Goal: Information Seeking & Learning: Learn about a topic

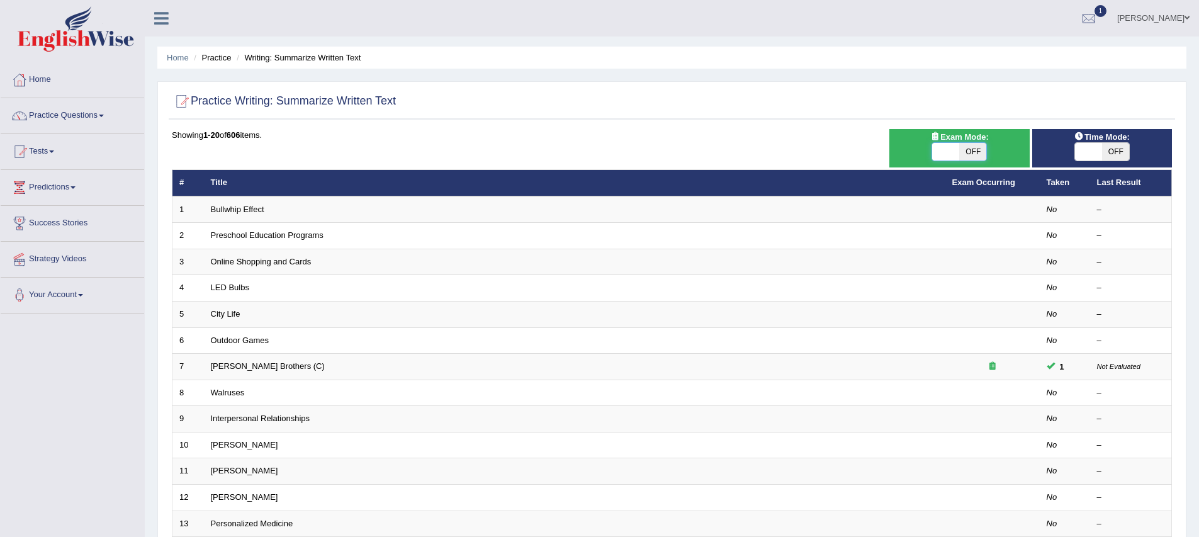
click at [938, 152] on span at bounding box center [945, 152] width 27 height 18
checkbox input "true"
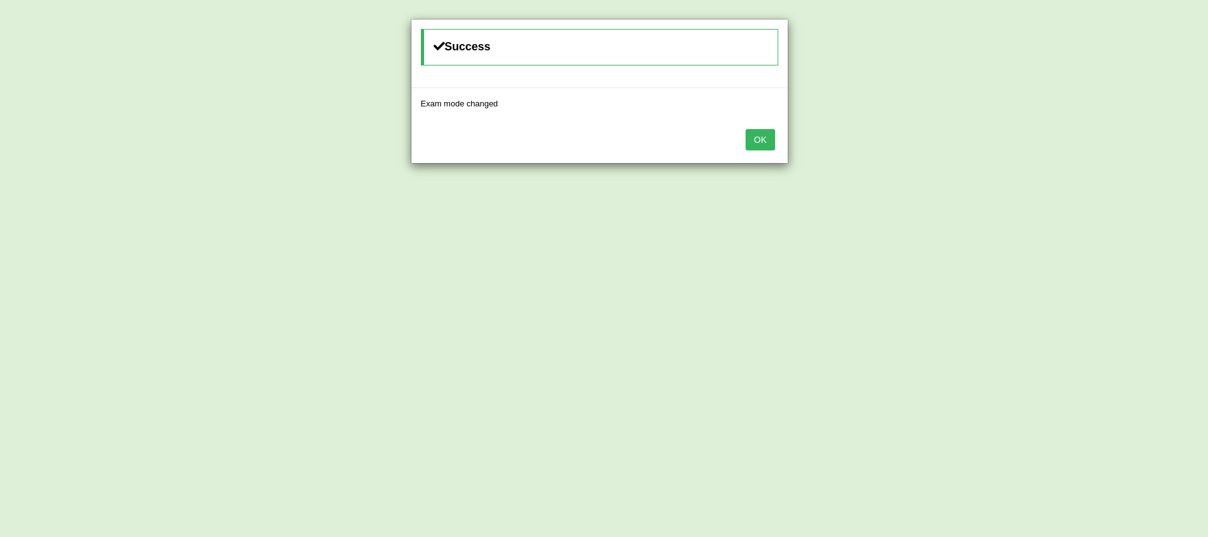
click at [761, 135] on button "OK" at bounding box center [760, 139] width 29 height 21
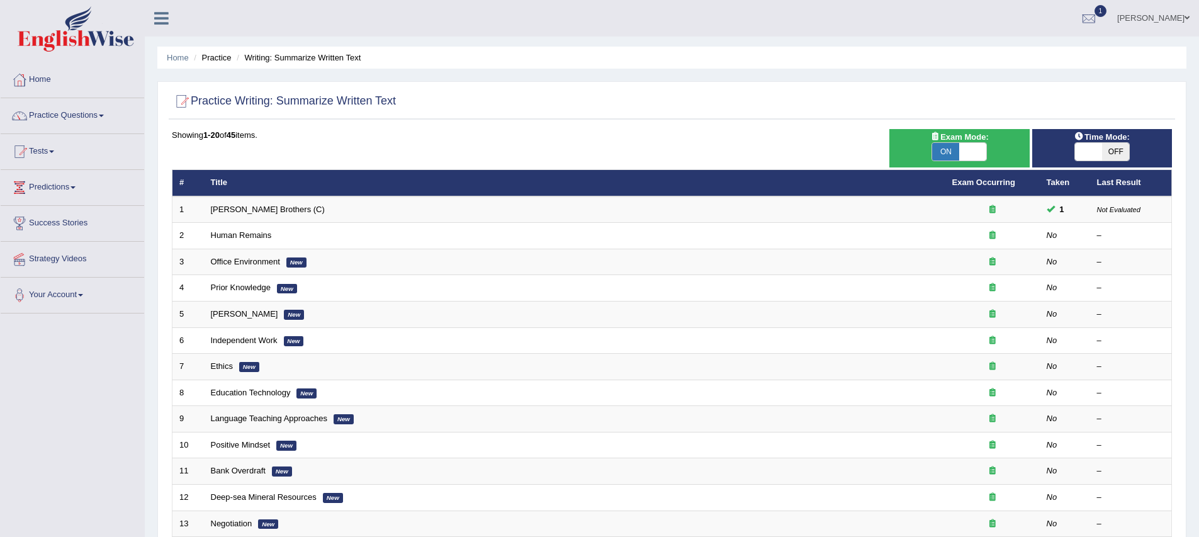
click at [441, 145] on div "Showing 1-20 of 45 items. # Title Exam Occurring Taken Last Result 1 Wright Bro…" at bounding box center [672, 455] width 1000 height 653
drag, startPoint x: 374, startPoint y: 148, endPoint x: 357, endPoint y: 148, distance: 16.4
click at [374, 147] on div "Showing 1-20 of 45 items. # Title Exam Occurring Taken Last Result 1 Wright Bro…" at bounding box center [672, 455] width 1000 height 653
click at [117, 114] on link "Practice Questions" at bounding box center [72, 113] width 143 height 31
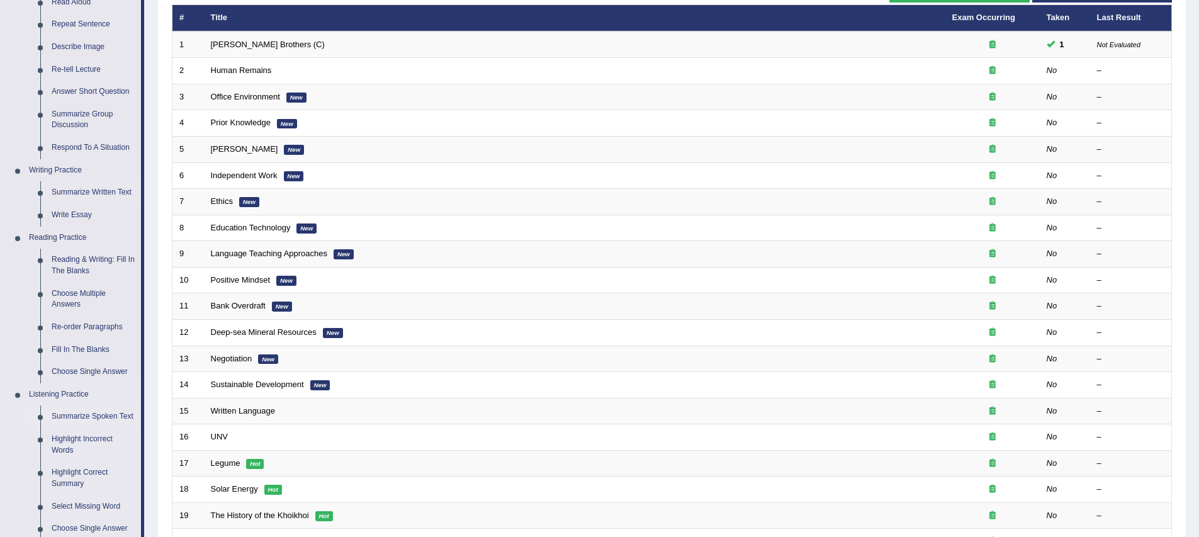
scroll to position [183, 0]
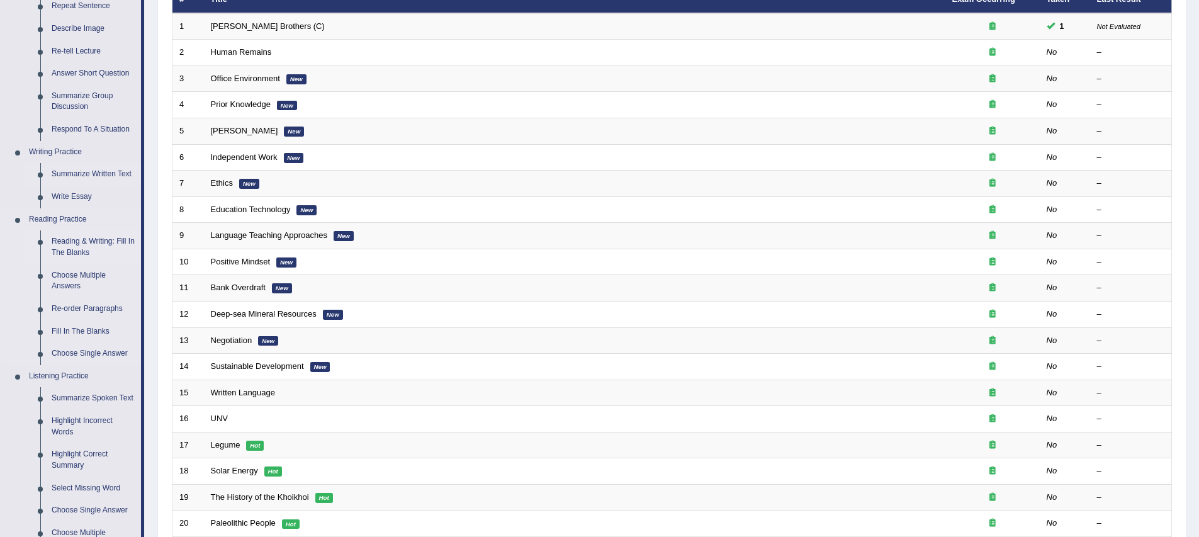
click at [93, 251] on link "Reading & Writing: Fill In The Blanks" at bounding box center [93, 246] width 95 height 33
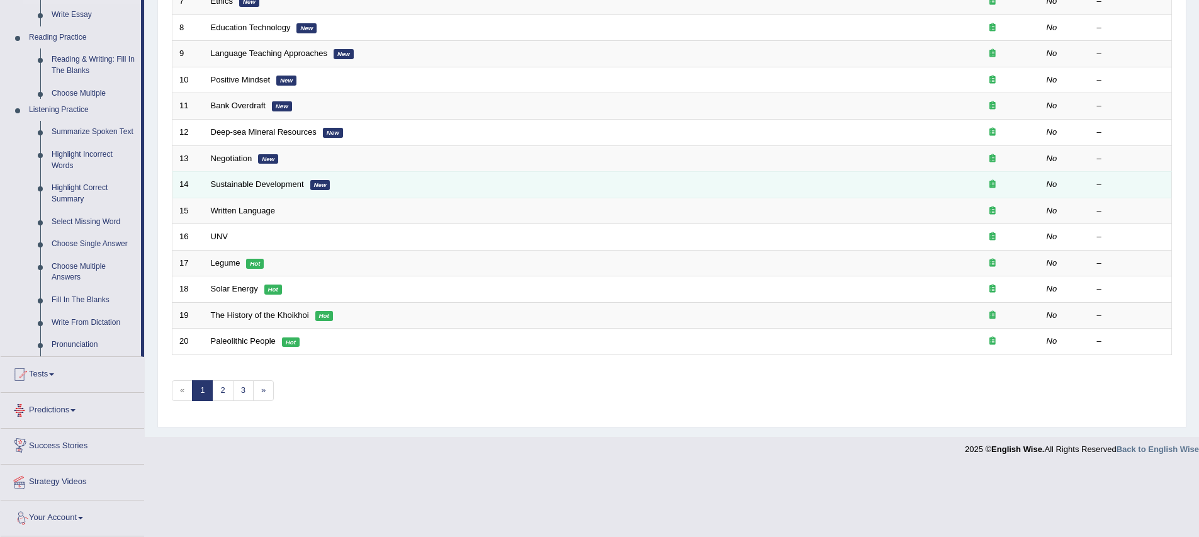
scroll to position [452, 0]
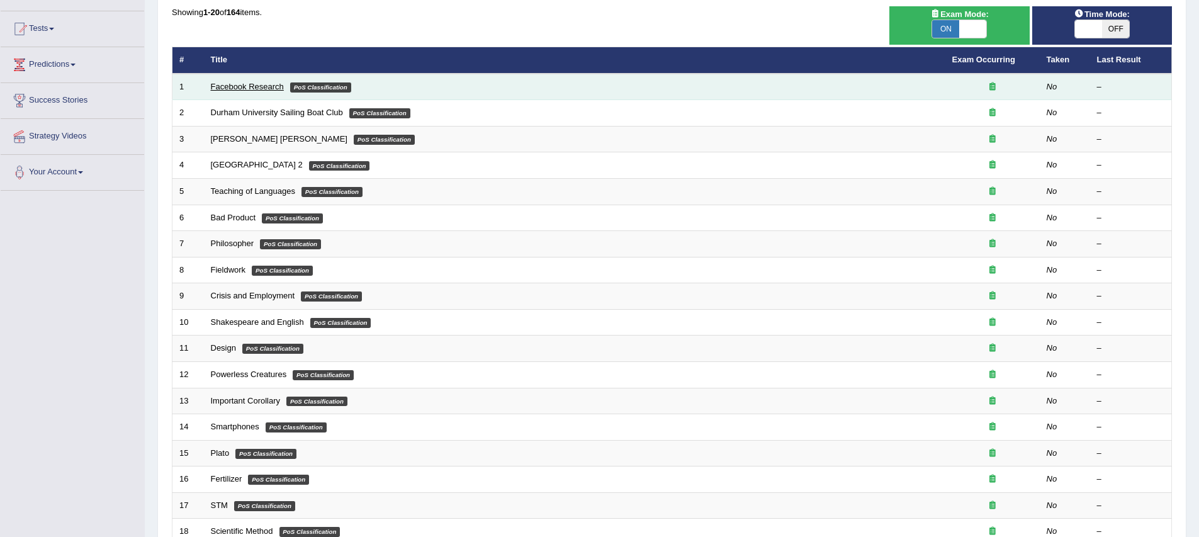
click at [269, 87] on link "Facebook Research" at bounding box center [247, 86] width 73 height 9
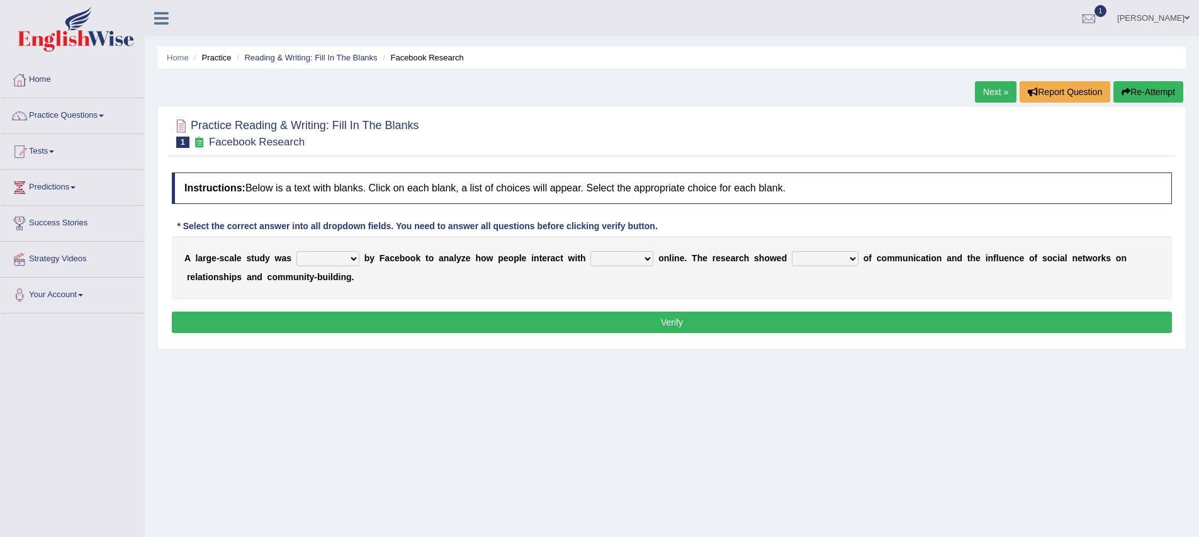
click at [345, 264] on select "surveyed had asked made" at bounding box center [327, 258] width 63 height 15
select select "surveyed"
click at [622, 261] on select "together all each other another" at bounding box center [621, 258] width 63 height 15
select select "another"
click at [663, 276] on div "A l a r g e - s c a l e s t u d y w a s surveyed had asked made b y F a c e b o…" at bounding box center [672, 267] width 1000 height 63
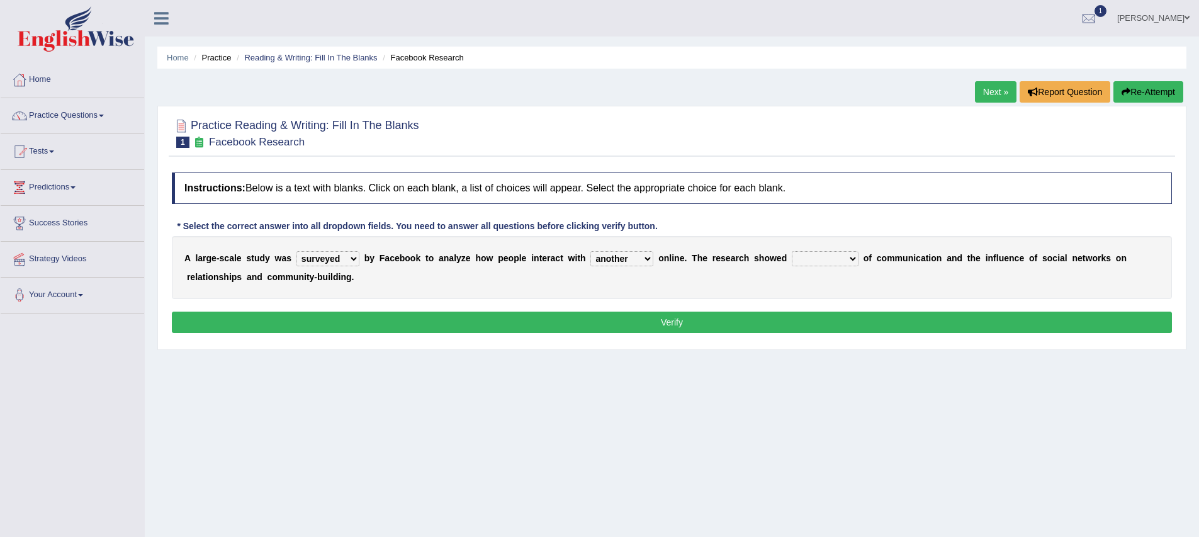
drag, startPoint x: 402, startPoint y: 279, endPoint x: 422, endPoint y: 279, distance: 20.1
click at [404, 279] on div "A l a r g e - s c a l e s t u d y w a s surveyed had asked made b y F a c e b o…" at bounding box center [672, 267] width 1000 height 63
click at [835, 262] on select "advantages standards fellowships patterns" at bounding box center [825, 258] width 67 height 15
select select "standards"
click at [641, 296] on div "A l a r g e - s c a l e s t u d y w a s surveyed had asked made b y F a c e b o…" at bounding box center [672, 267] width 1000 height 63
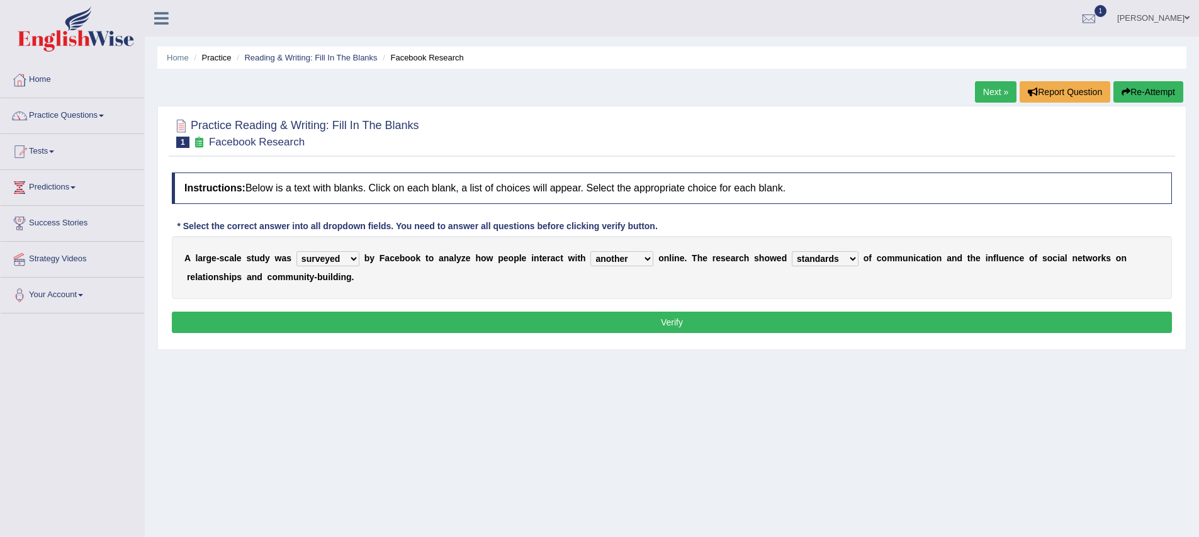
click at [688, 325] on button "Verify" at bounding box center [672, 322] width 1000 height 21
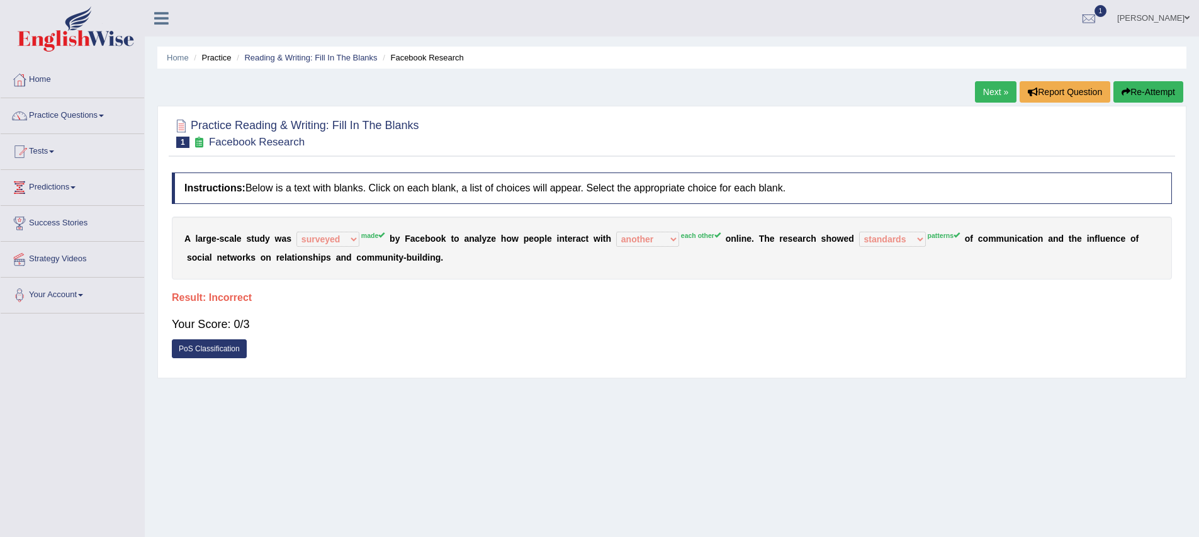
click at [638, 306] on div "Instructions: Below is a text with blanks. Click on each blank, a list of choic…" at bounding box center [672, 268] width 1006 height 205
click at [982, 98] on link "Next »" at bounding box center [996, 91] width 42 height 21
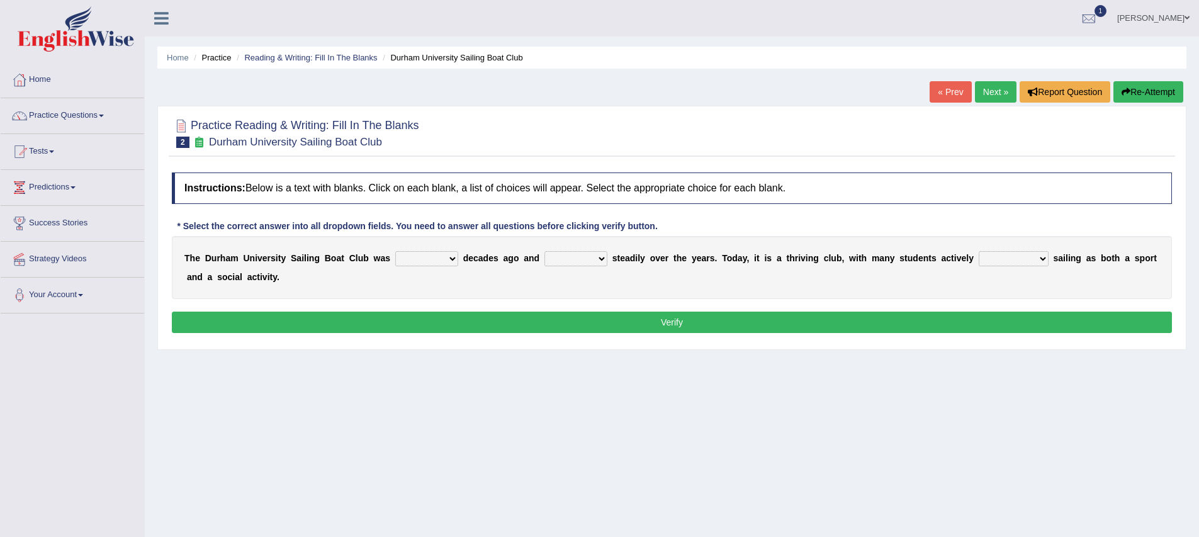
click at [430, 259] on select "found fund founded find" at bounding box center [426, 258] width 63 height 15
select select "founded"
click at [595, 264] on select "grow growing has grown grown" at bounding box center [575, 258] width 63 height 15
select select "growing"
click at [1004, 269] on div "T h e D u r h a m U n i v e r s i t y S a i l i n g B o a t C l u b w a s found…" at bounding box center [672, 267] width 1000 height 63
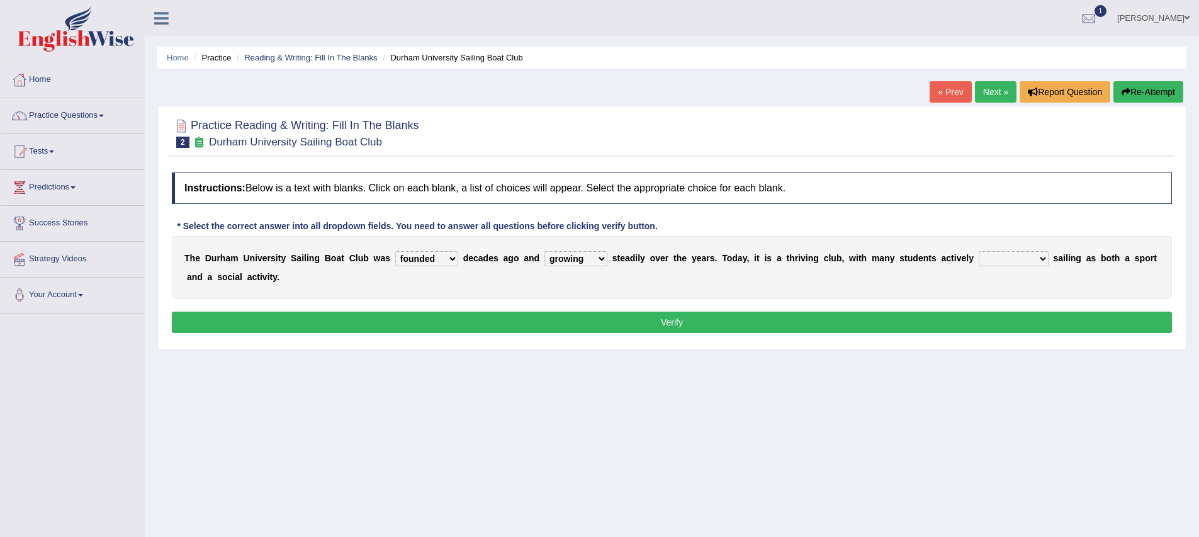
click at [1008, 267] on div "T h e D u r h a m U n i v e r s i t y S a i l i n g B o a t C l u b w a s found…" at bounding box center [672, 267] width 1000 height 63
click at [1043, 264] on select "enjoy enjoyed are enjoying enjoying" at bounding box center [1014, 258] width 70 height 15
select select "enjoyed"
click at [381, 297] on div "T h e D u r h a m U n i v e r s i t y S a i l i n g B o a t C l u b w a s found…" at bounding box center [672, 267] width 1000 height 63
click at [436, 327] on button "Verify" at bounding box center [672, 322] width 1000 height 21
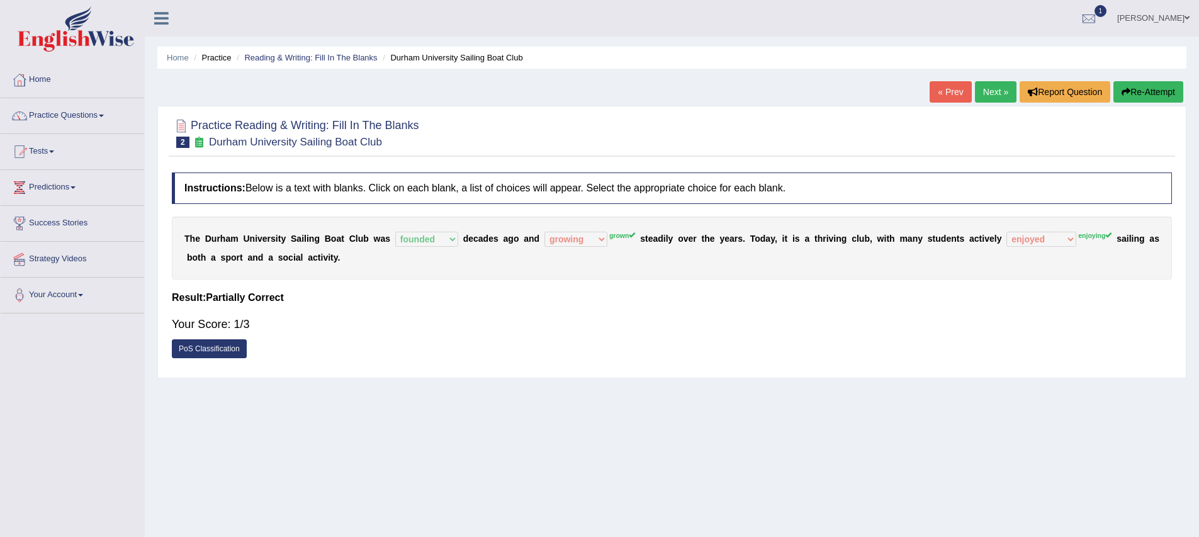
click at [1017, 284] on div "Instructions: Below is a text with blanks. Click on each blank, a list of choic…" at bounding box center [672, 268] width 1006 height 205
drag, startPoint x: 882, startPoint y: 295, endPoint x: 655, endPoint y: 335, distance: 230.1
click at [879, 296] on h4 "Result:" at bounding box center [672, 297] width 1000 height 11
click at [226, 353] on link "PoS Classification" at bounding box center [209, 348] width 75 height 19
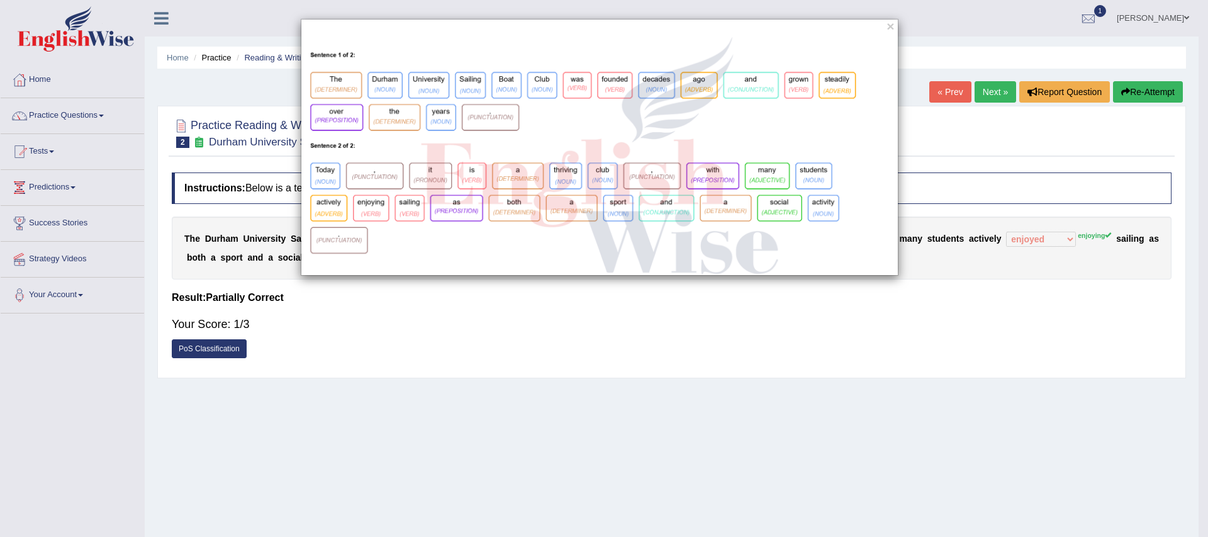
click at [470, 320] on div "×" at bounding box center [604, 268] width 1208 height 537
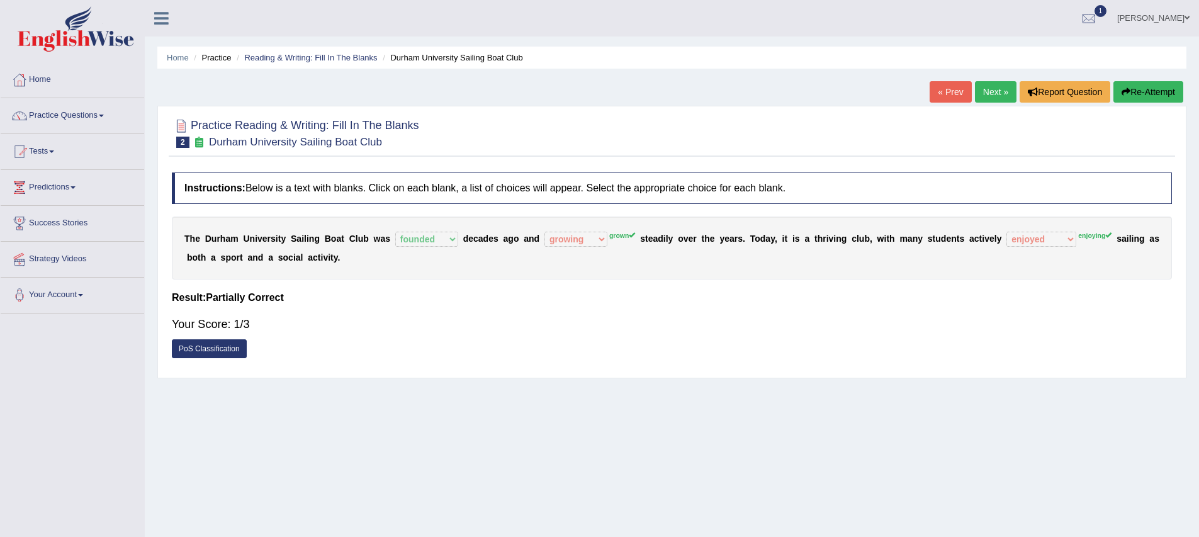
click at [393, 409] on div "Home Practice Reading & Writing: Fill In The Blanks Durham University Sailing B…" at bounding box center [672, 314] width 1054 height 629
